Goal: Information Seeking & Learning: Check status

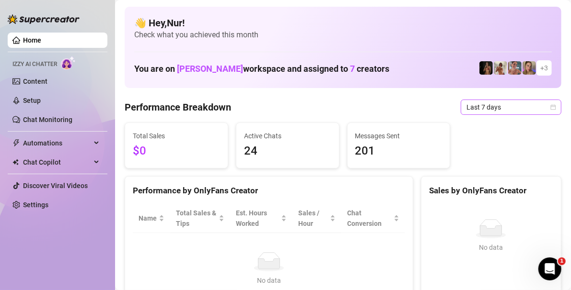
click at [513, 104] on span "Last 7 days" at bounding box center [510, 107] width 89 height 14
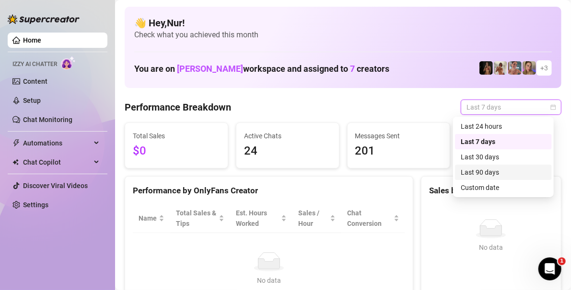
click at [479, 173] on div "Last 90 days" at bounding box center [503, 172] width 85 height 11
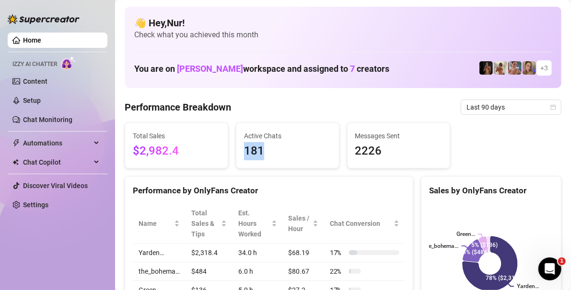
drag, startPoint x: 278, startPoint y: 149, endPoint x: 241, endPoint y: 150, distance: 37.4
click at [244, 148] on span "181" at bounding box center [287, 151] width 87 height 18
click at [277, 153] on span "181" at bounding box center [287, 151] width 87 height 18
drag, startPoint x: 194, startPoint y: 149, endPoint x: 125, endPoint y: 149, distance: 69.5
click at [125, 149] on div "Total Sales $2,982.4" at bounding box center [177, 146] width 104 height 46
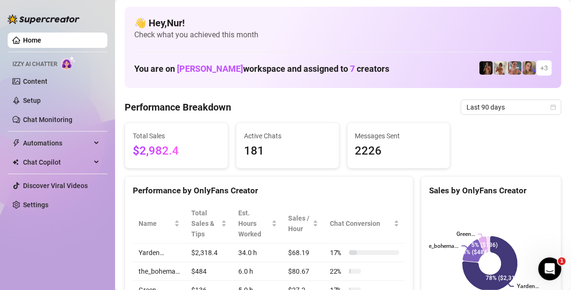
click at [181, 139] on span "Total Sales" at bounding box center [176, 136] width 87 height 11
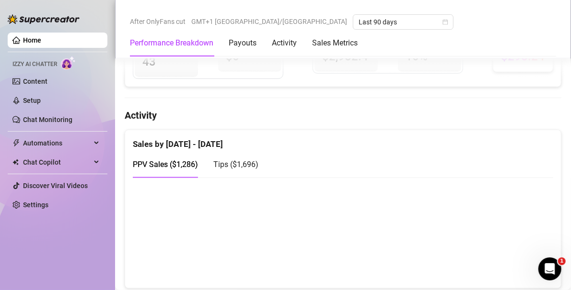
scroll to position [288, 0]
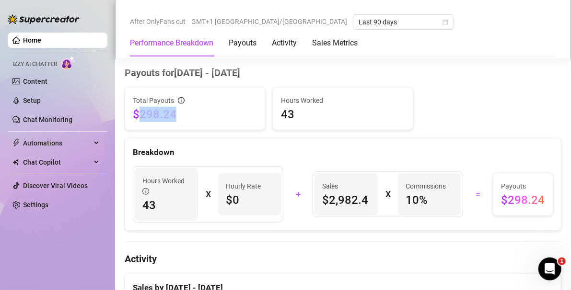
drag, startPoint x: 179, startPoint y: 109, endPoint x: 142, endPoint y: 108, distance: 36.9
click at [142, 108] on span "$298.24" at bounding box center [195, 114] width 124 height 15
click at [143, 108] on span "$298.24" at bounding box center [195, 114] width 124 height 15
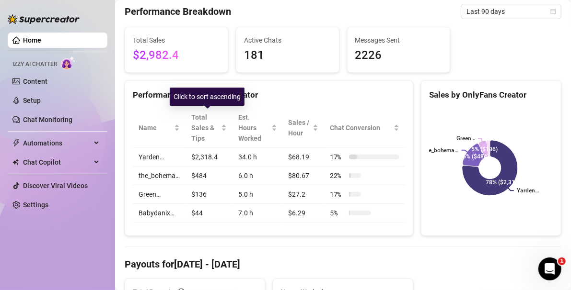
scroll to position [0, 0]
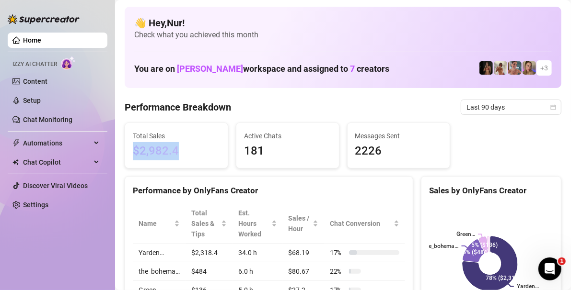
drag, startPoint x: 185, startPoint y: 156, endPoint x: 126, endPoint y: 151, distance: 60.1
click at [126, 151] on div "Total Sales $2,982.4" at bounding box center [176, 145] width 103 height 45
click at [359, 141] on div "Messages Sent 2226" at bounding box center [398, 146] width 87 height 30
